Goal: Navigation & Orientation: Find specific page/section

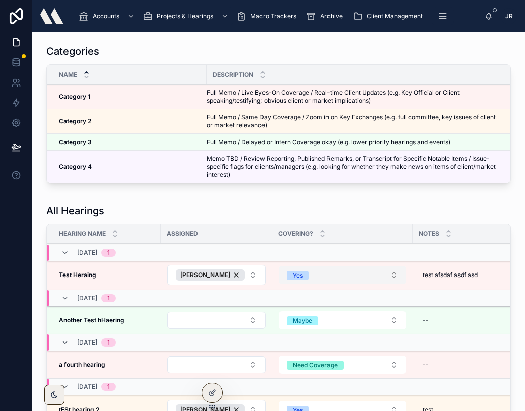
click at [389, 274] on button "Yes" at bounding box center [343, 275] width 128 height 18
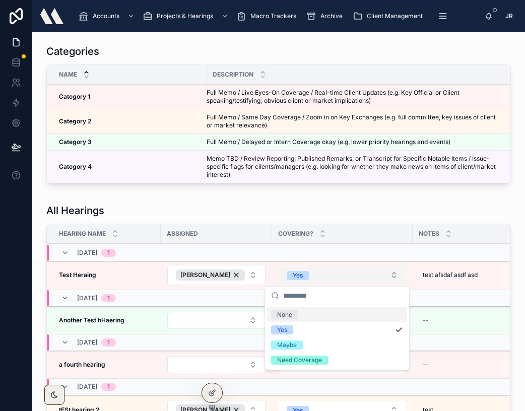
click at [389, 274] on button "Yes" at bounding box center [343, 275] width 128 height 18
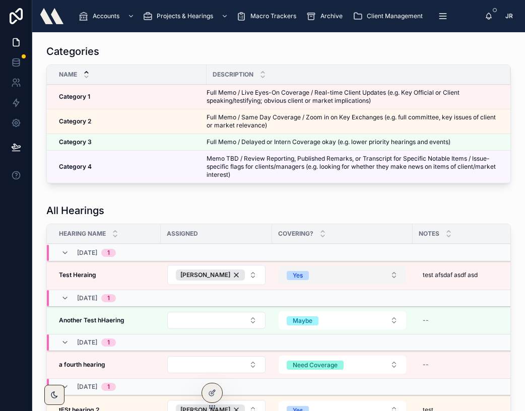
click at [389, 276] on button "Yes" at bounding box center [343, 275] width 128 height 18
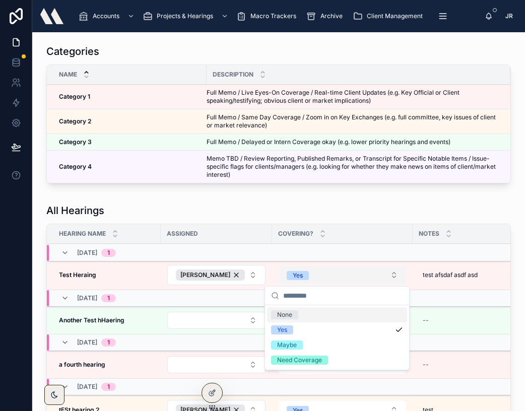
click at [389, 276] on button "Yes" at bounding box center [343, 275] width 128 height 18
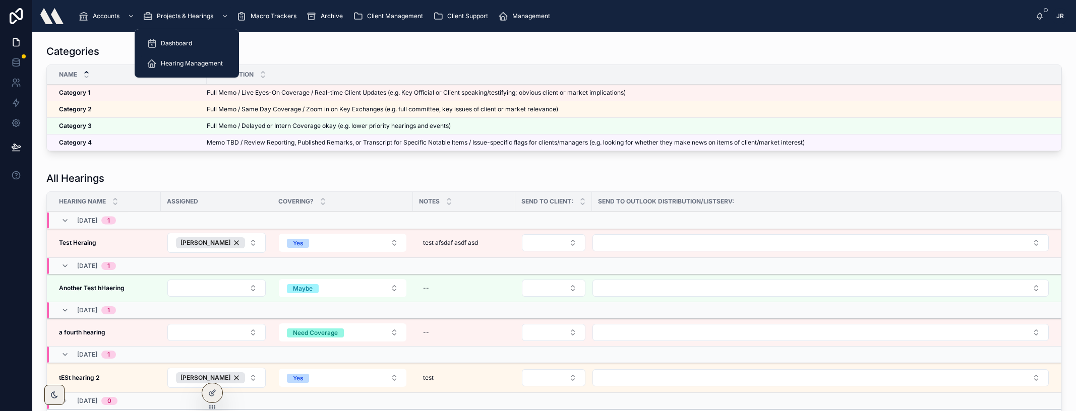
click at [168, 43] on span "Dashboard" at bounding box center [176, 43] width 31 height 8
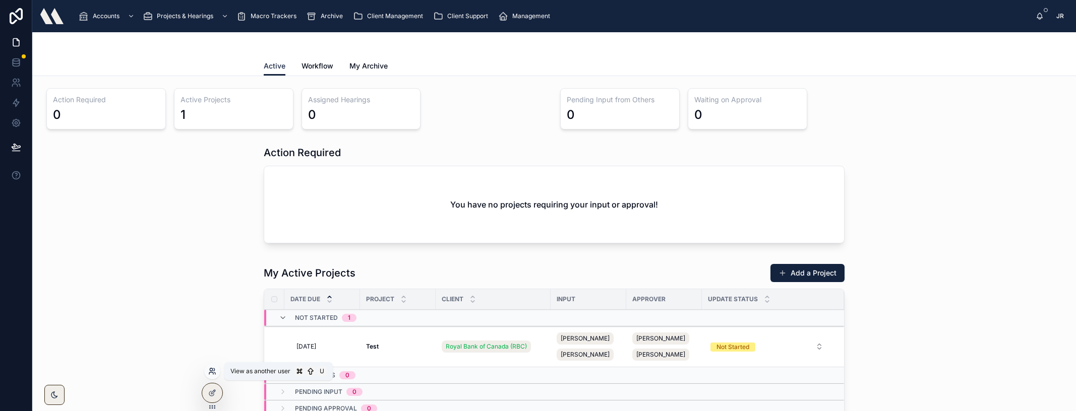
click at [212, 370] on icon at bounding box center [211, 370] width 3 height 3
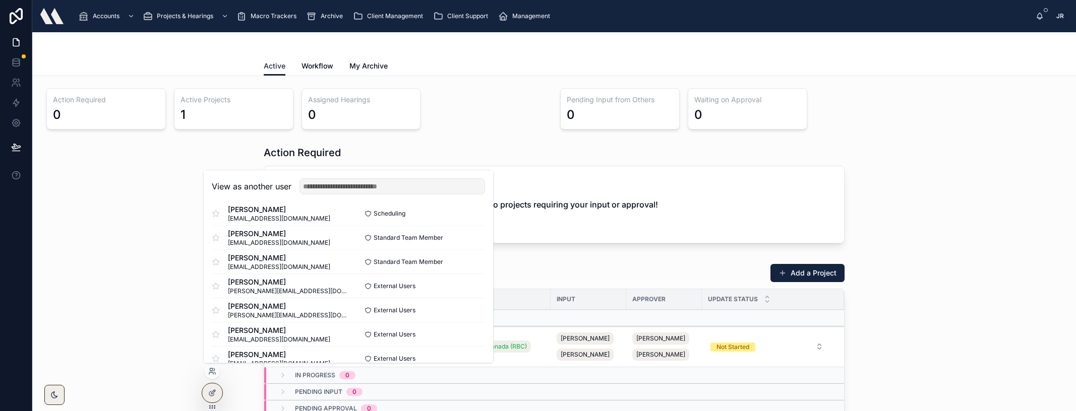
scroll to position [170, 0]
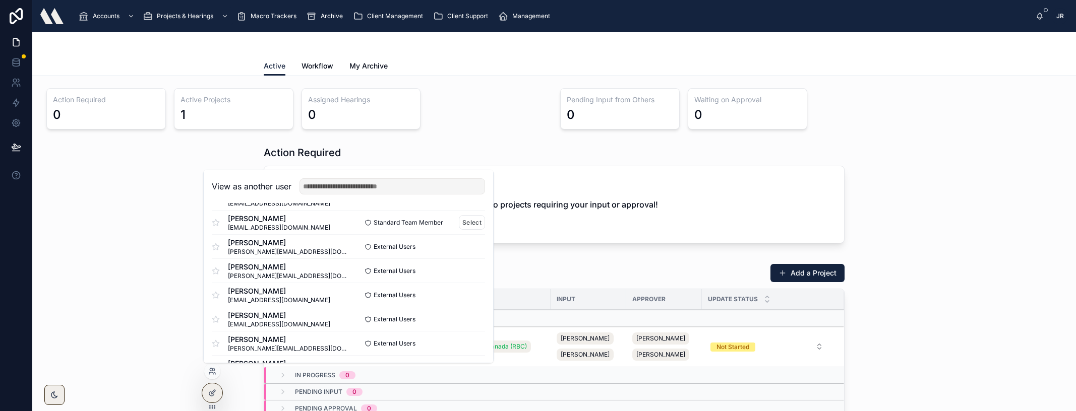
click at [256, 225] on span "vvo@mindsetdc.com" at bounding box center [279, 228] width 102 height 8
click at [240, 219] on span "Vianna Vo" at bounding box center [279, 219] width 102 height 10
click at [472, 221] on button "Select" at bounding box center [472, 222] width 26 height 15
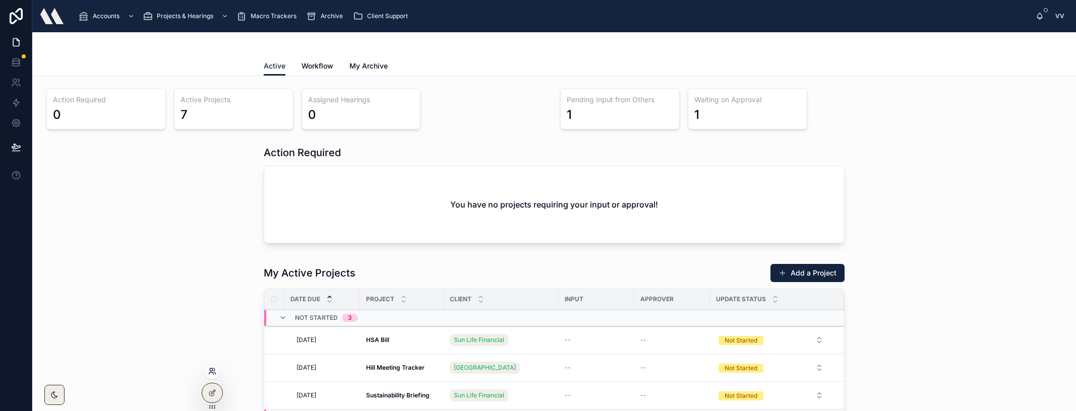
click at [213, 372] on icon at bounding box center [212, 372] width 8 height 8
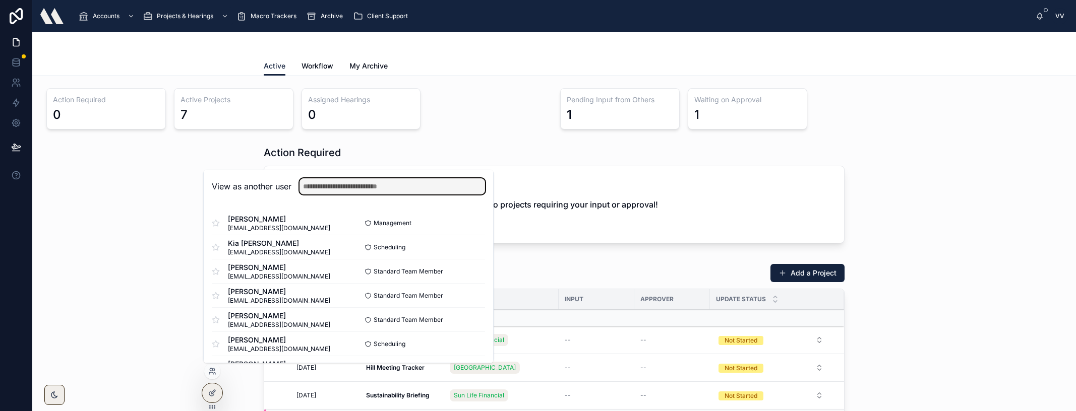
click at [317, 187] on input "text" at bounding box center [392, 186] width 186 height 16
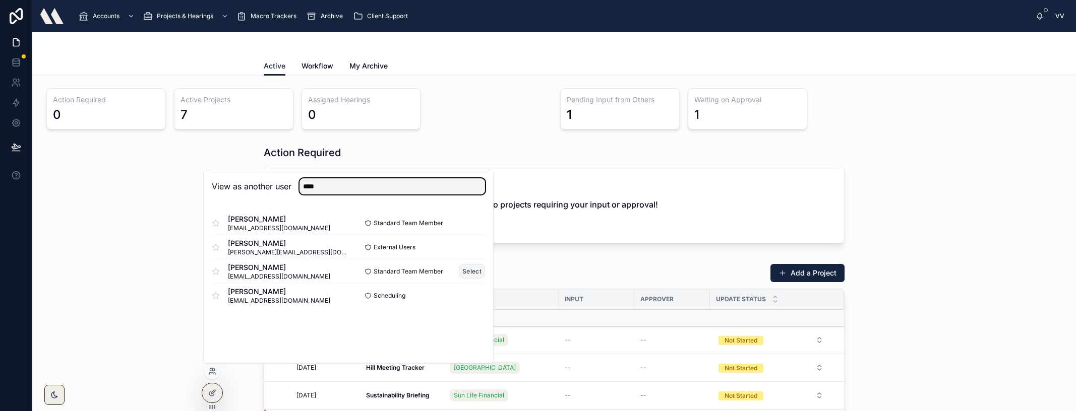
type input "****"
click at [470, 271] on button "Select" at bounding box center [472, 271] width 26 height 15
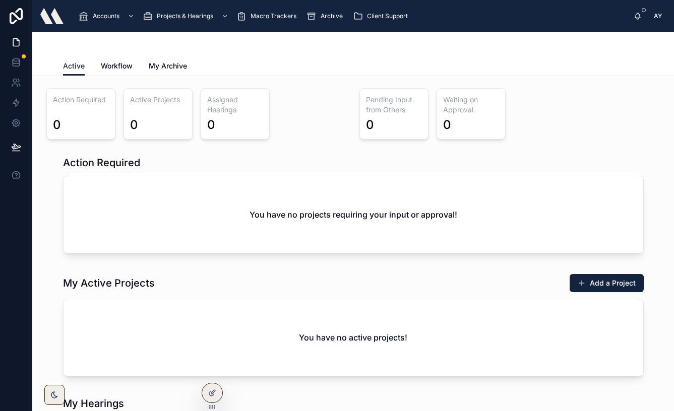
click at [123, 65] on span "Workflow" at bounding box center [117, 66] width 32 height 10
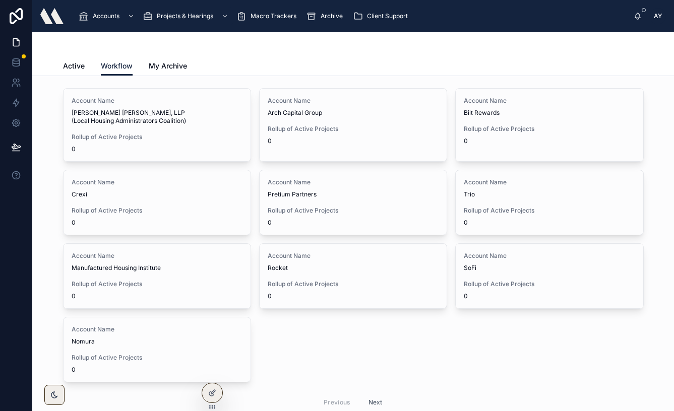
click at [169, 64] on span "My Archive" at bounding box center [168, 66] width 38 height 10
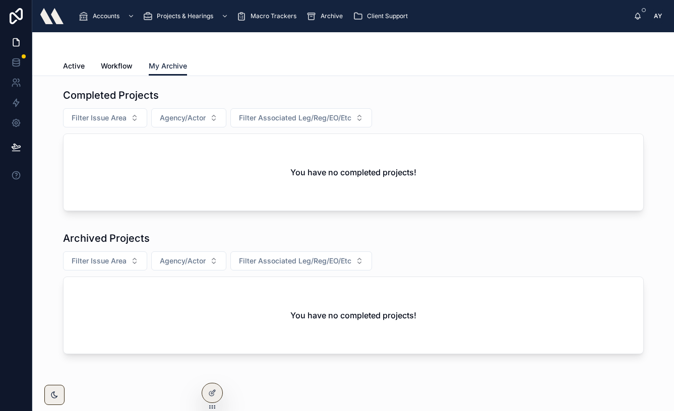
click at [118, 64] on span "Workflow" at bounding box center [117, 66] width 32 height 10
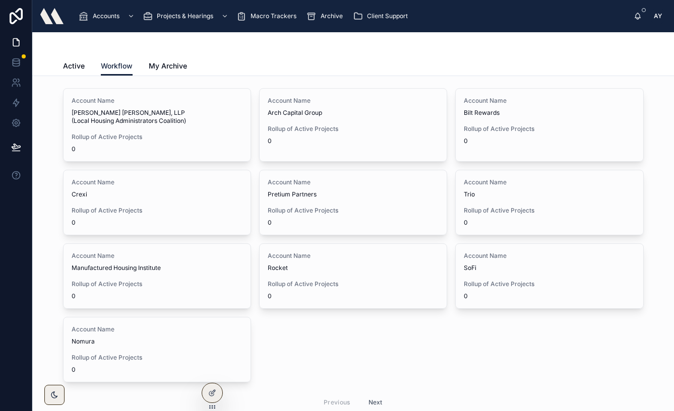
click at [378, 15] on span "Client Support" at bounding box center [387, 16] width 41 height 8
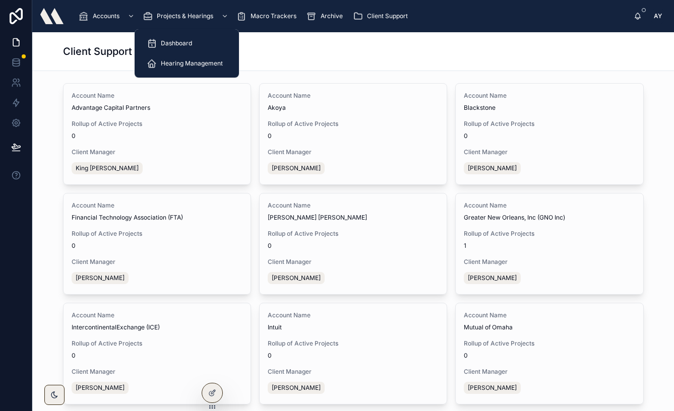
click at [173, 60] on span "Hearing Management" at bounding box center [192, 63] width 62 height 8
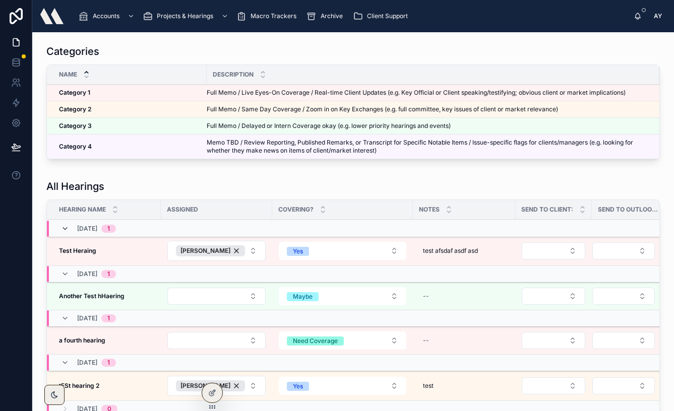
click at [67, 228] on icon at bounding box center [65, 229] width 8 height 8
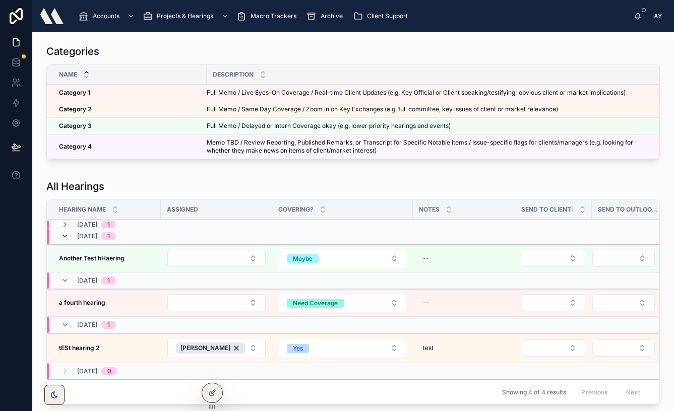
click at [64, 236] on icon at bounding box center [65, 236] width 8 height 8
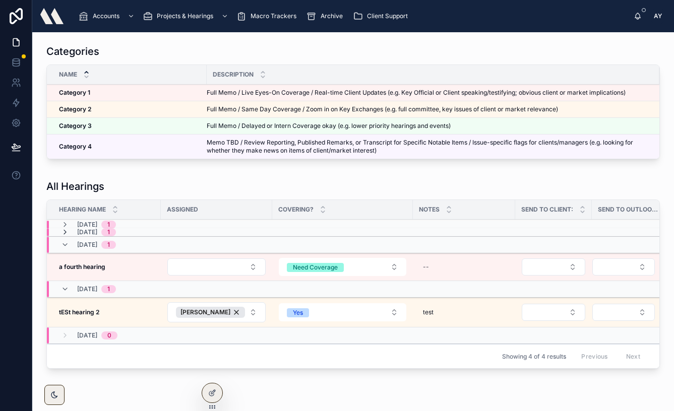
click at [64, 231] on icon at bounding box center [65, 232] width 8 height 8
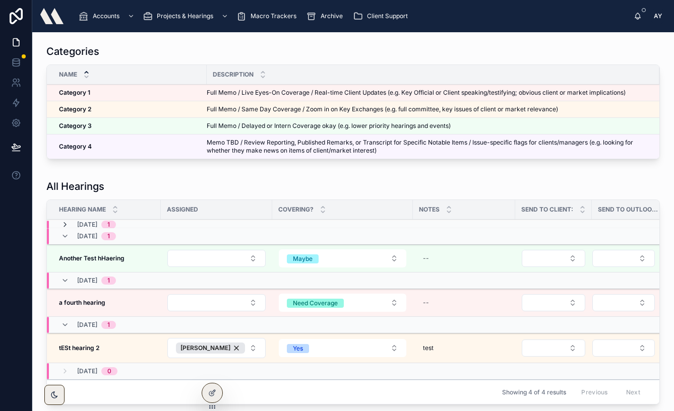
click at [64, 226] on icon at bounding box center [65, 225] width 8 height 8
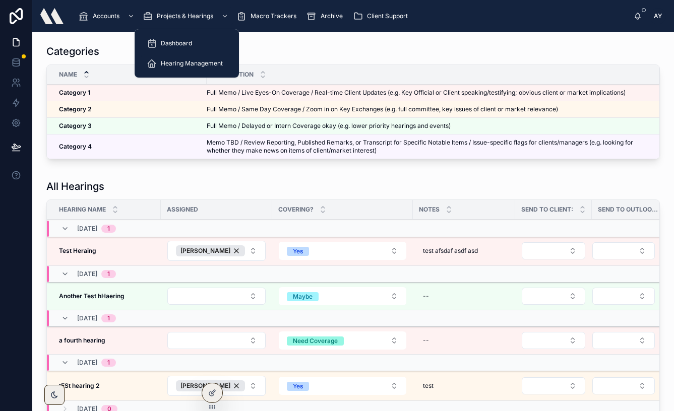
click at [169, 40] on span "Dashboard" at bounding box center [176, 43] width 31 height 8
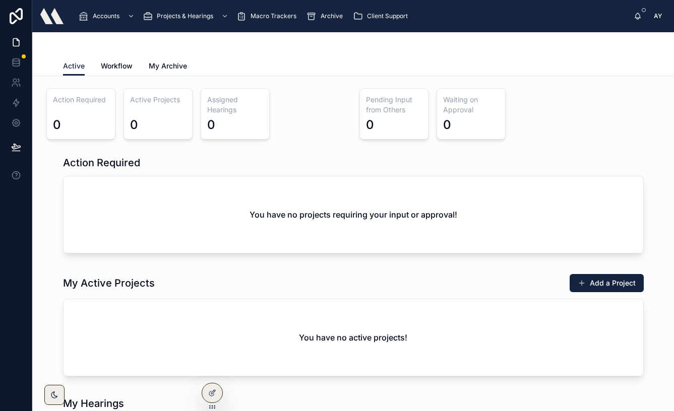
click at [280, 16] on span "Macro Trackers" at bounding box center [274, 16] width 46 height 8
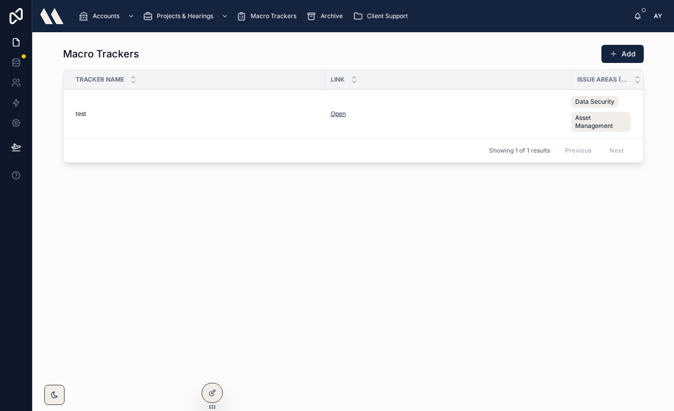
click at [337, 114] on link "Open" at bounding box center [338, 114] width 15 height 8
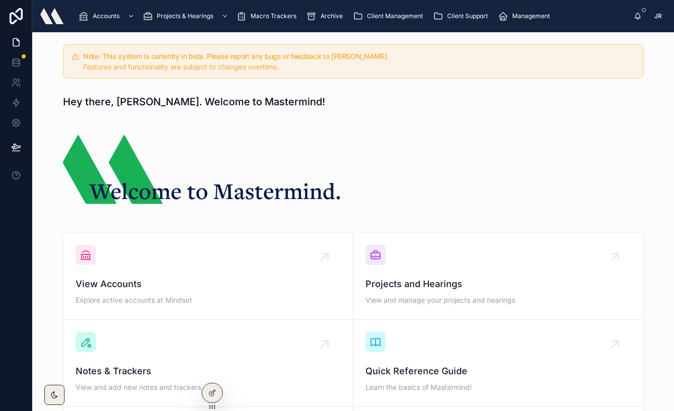
click at [265, 14] on span "Macro Trackers" at bounding box center [274, 16] width 46 height 8
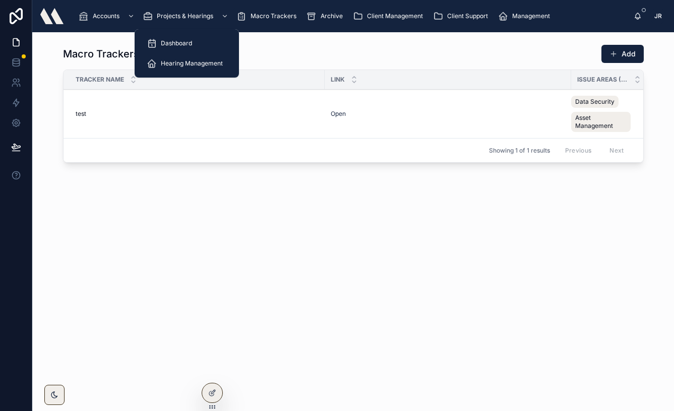
click at [165, 41] on span "Dashboard" at bounding box center [176, 43] width 31 height 8
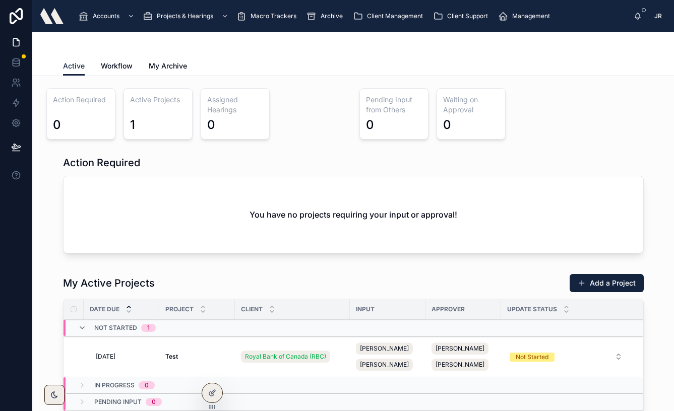
click at [313, 46] on div at bounding box center [353, 44] width 581 height 24
click at [115, 62] on span "Workflow" at bounding box center [117, 66] width 32 height 10
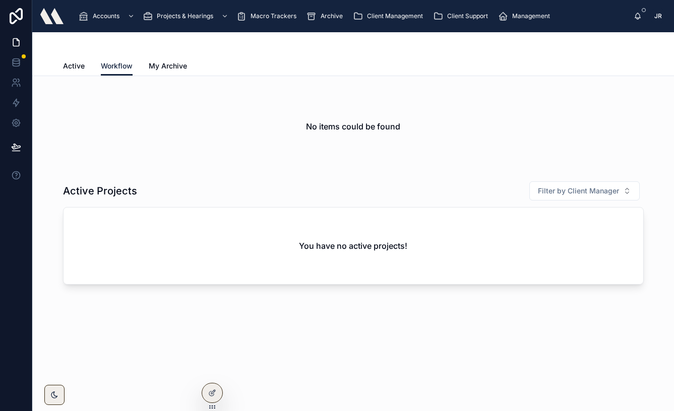
drag, startPoint x: 72, startPoint y: 66, endPoint x: 98, endPoint y: 53, distance: 28.4
click at [72, 66] on span "Active" at bounding box center [74, 66] width 22 height 10
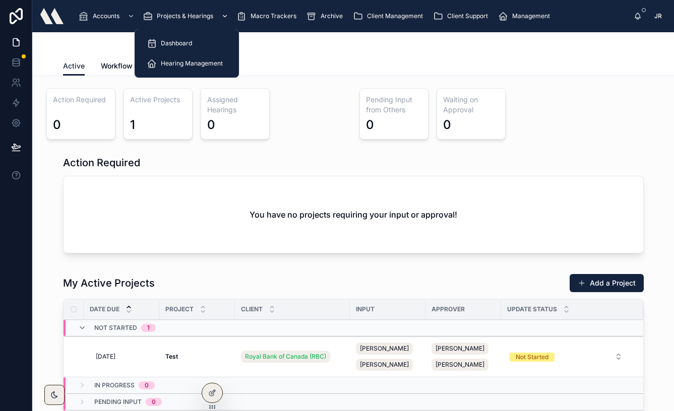
click at [170, 16] on span "Projects & Hearings" at bounding box center [185, 16] width 56 height 8
click at [170, 40] on span "Dashboard" at bounding box center [176, 43] width 31 height 8
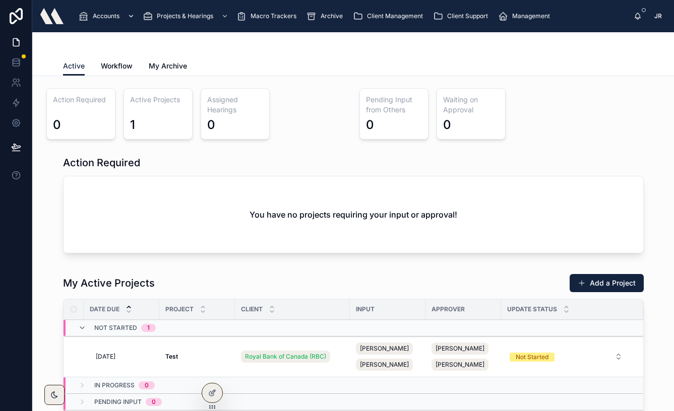
click at [113, 15] on span "Accounts" at bounding box center [106, 16] width 27 height 8
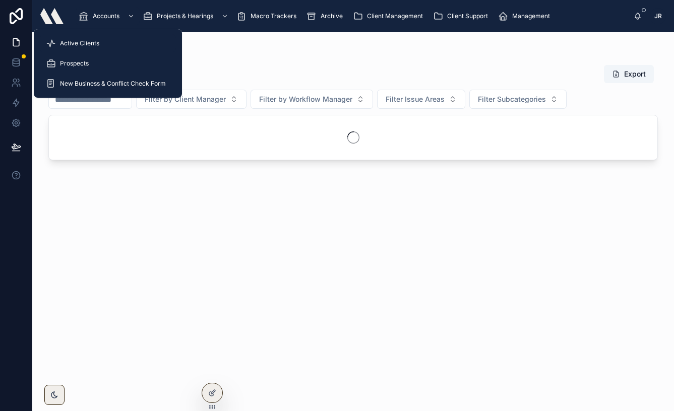
click at [81, 43] on span "Active Clients" at bounding box center [79, 43] width 39 height 8
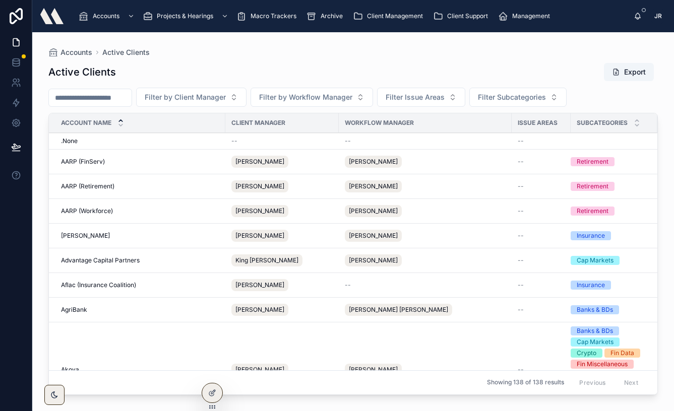
click at [101, 161] on span "AARP (FinServ)" at bounding box center [83, 162] width 44 height 8
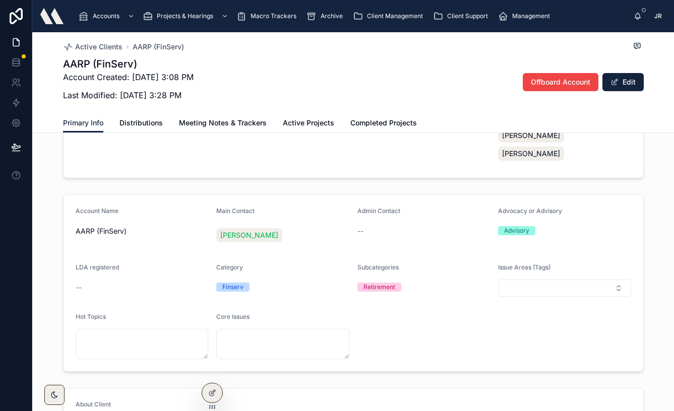
scroll to position [117, 0]
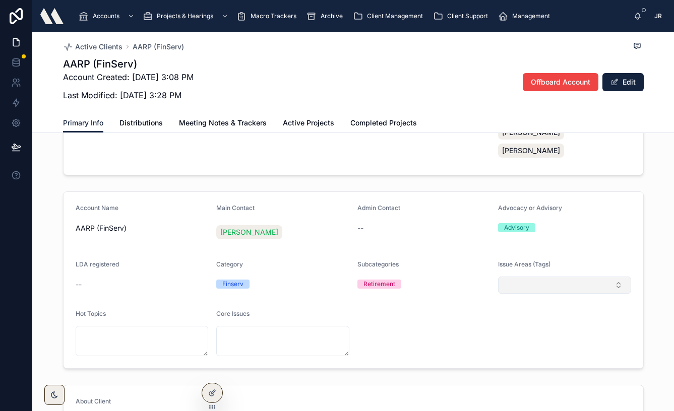
click at [616, 277] on button "Select Button" at bounding box center [564, 285] width 133 height 17
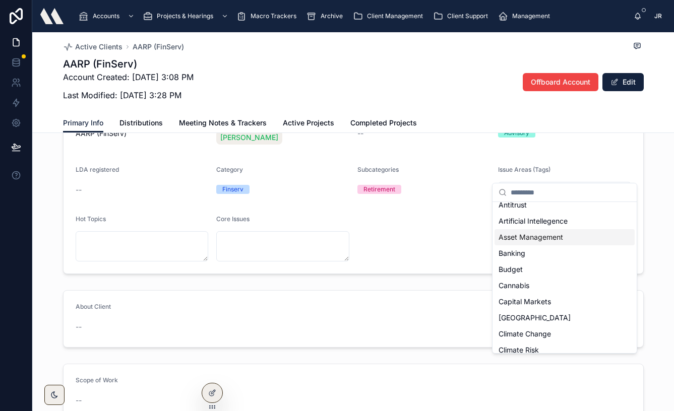
scroll to position [0, 0]
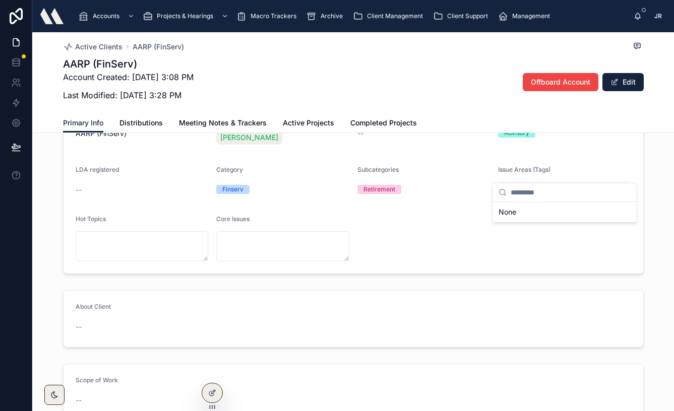
click at [388, 185] on div "Retirement" at bounding box center [379, 189] width 32 height 9
click at [392, 185] on div "Retirement" at bounding box center [379, 189] width 32 height 9
click at [394, 166] on span "Subcategories" at bounding box center [377, 170] width 41 height 8
click at [557, 182] on button "Select Button" at bounding box center [564, 190] width 133 height 17
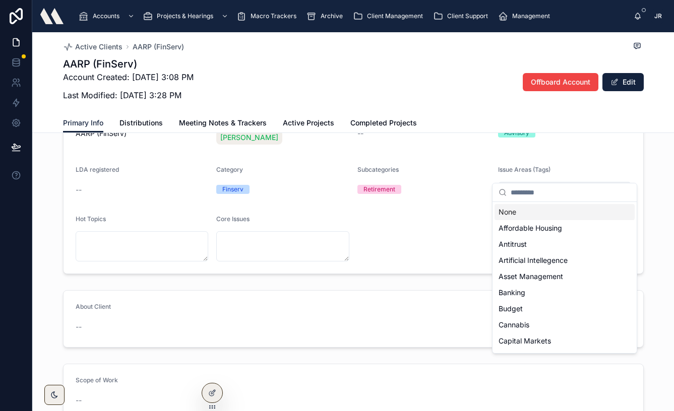
click at [510, 182] on button "Select Button" at bounding box center [564, 190] width 133 height 17
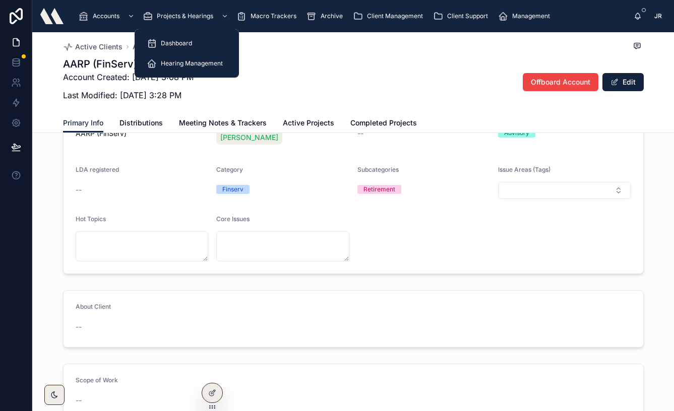
click at [166, 62] on span "Hearing Management" at bounding box center [192, 63] width 62 height 8
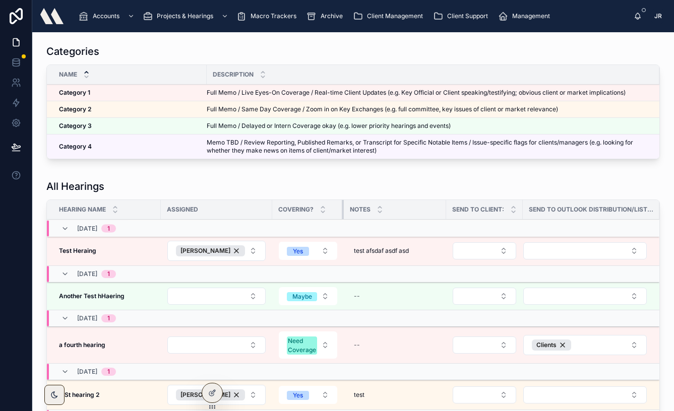
drag, startPoint x: 406, startPoint y: 205, endPoint x: 329, endPoint y: 208, distance: 77.2
click at [329, 208] on th "Covering?" at bounding box center [308, 210] width 72 height 20
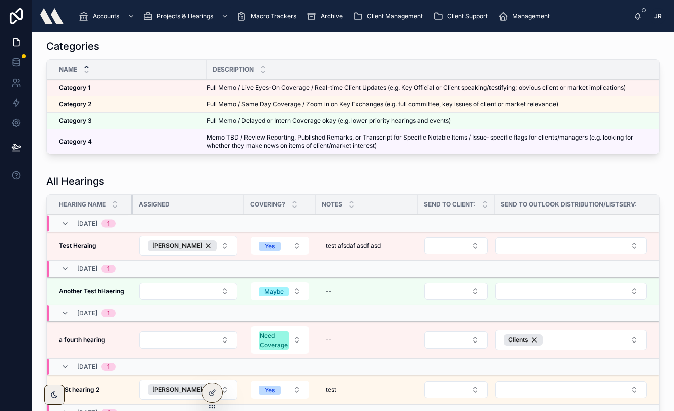
drag, startPoint x: 159, startPoint y: 200, endPoint x: 131, endPoint y: 201, distance: 28.3
click at [131, 201] on div at bounding box center [133, 204] width 4 height 19
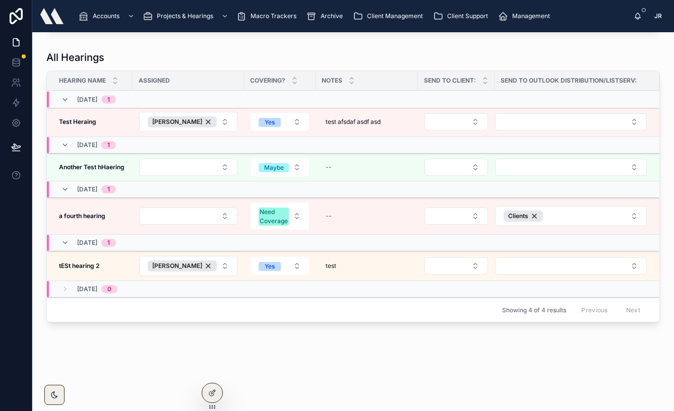
scroll to position [0, 0]
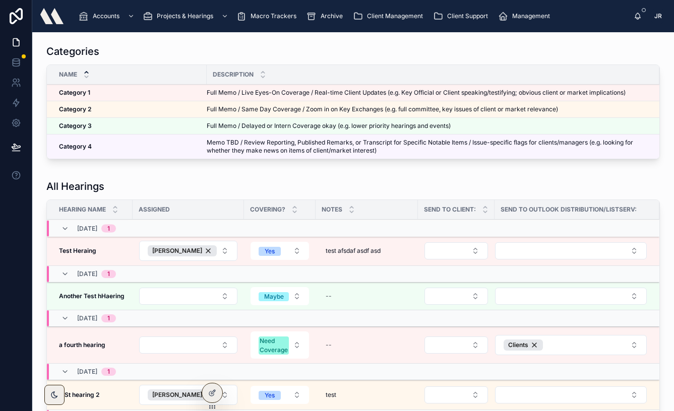
click at [272, 15] on span "Macro Trackers" at bounding box center [274, 16] width 46 height 8
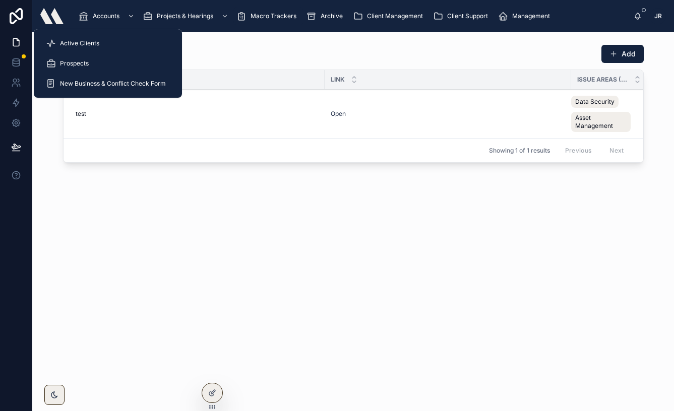
click at [87, 43] on span "Active Clients" at bounding box center [79, 43] width 39 height 8
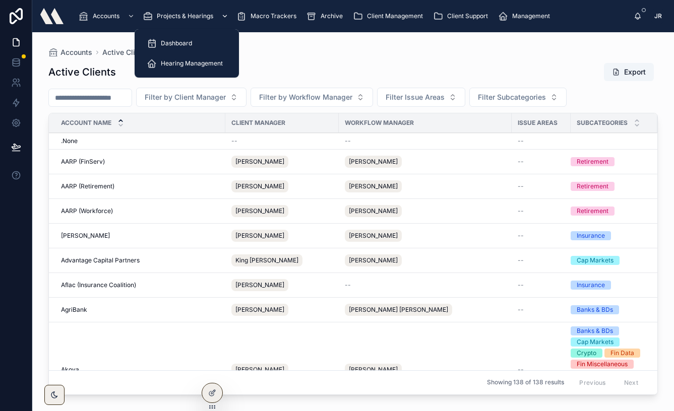
click at [190, 16] on span "Projects & Hearings" at bounding box center [185, 16] width 56 height 8
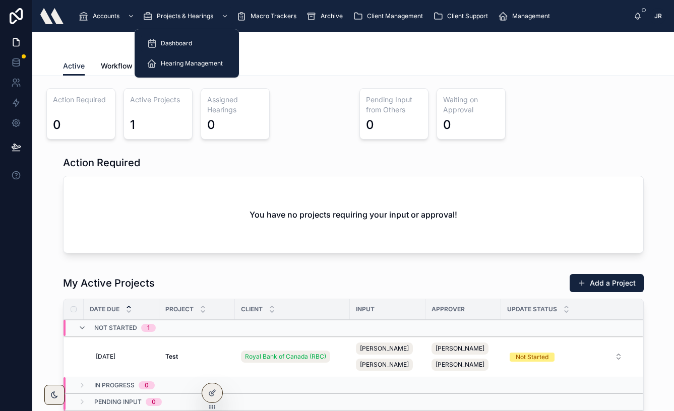
click at [175, 40] on span "Dashboard" at bounding box center [176, 43] width 31 height 8
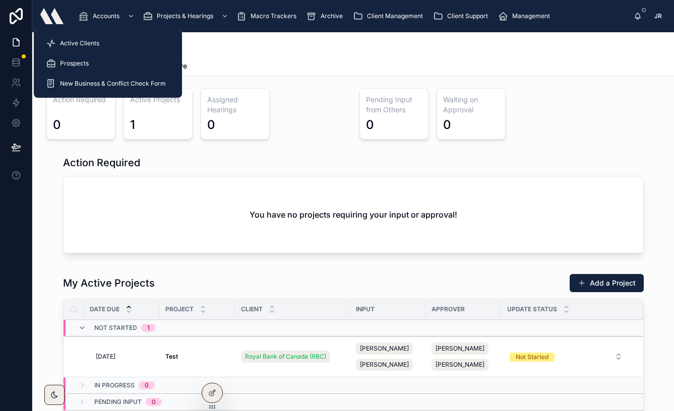
click at [73, 41] on span "Active Clients" at bounding box center [79, 43] width 39 height 8
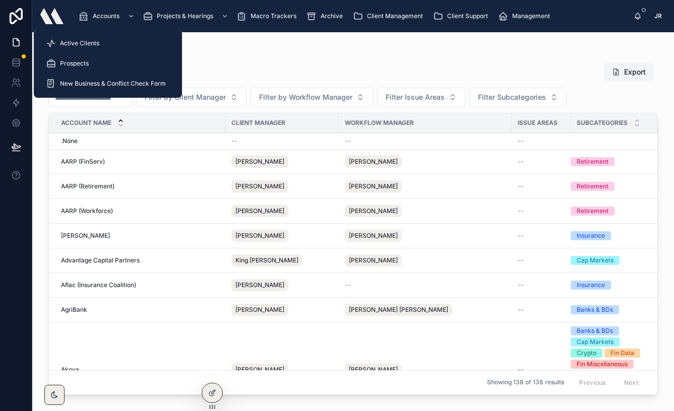
click at [77, 39] on span "Active Clients" at bounding box center [79, 43] width 39 height 8
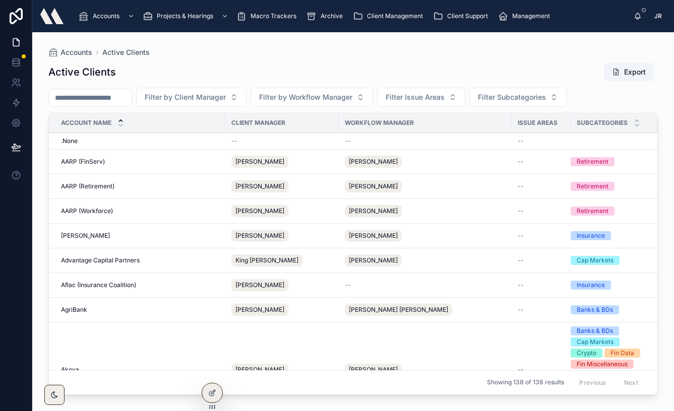
click at [517, 14] on span "Management" at bounding box center [531, 16] width 38 height 8
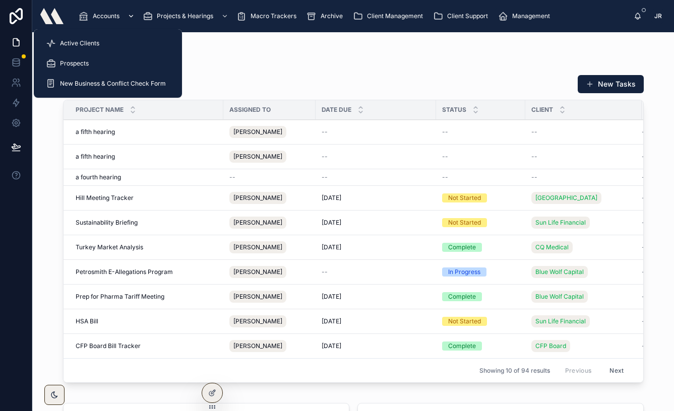
click at [109, 11] on div "Accounts" at bounding box center [108, 16] width 58 height 16
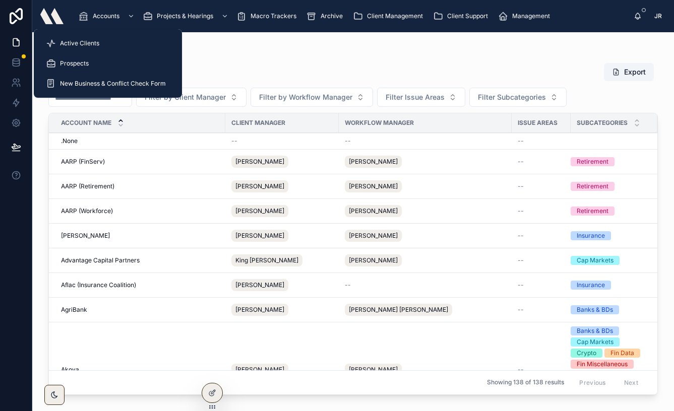
click at [79, 40] on span "Active Clients" at bounding box center [79, 43] width 39 height 8
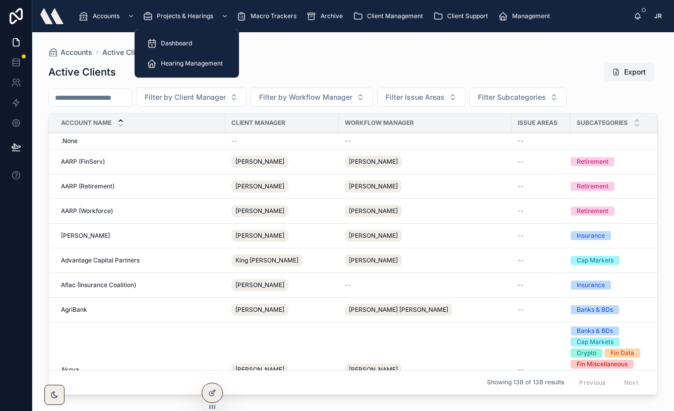
click at [167, 63] on span "Hearing Management" at bounding box center [192, 63] width 62 height 8
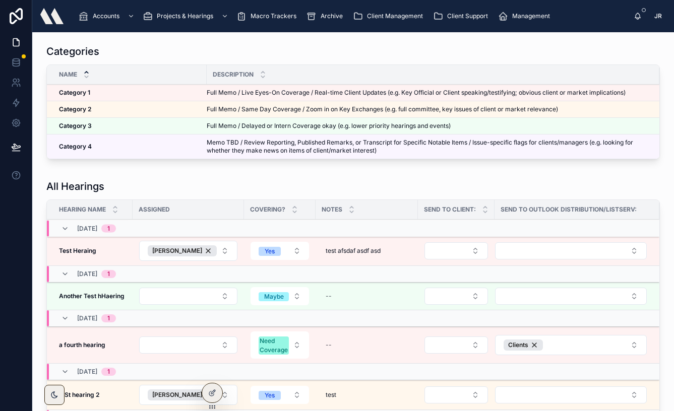
click at [73, 255] on span "Test Heraing" at bounding box center [77, 251] width 37 height 8
click at [68, 251] on strong "Test Heraing" at bounding box center [77, 251] width 37 height 8
click at [372, 253] on span "test afsdaf asdf asd" at bounding box center [353, 251] width 55 height 8
